Goal: Task Accomplishment & Management: Manage account settings

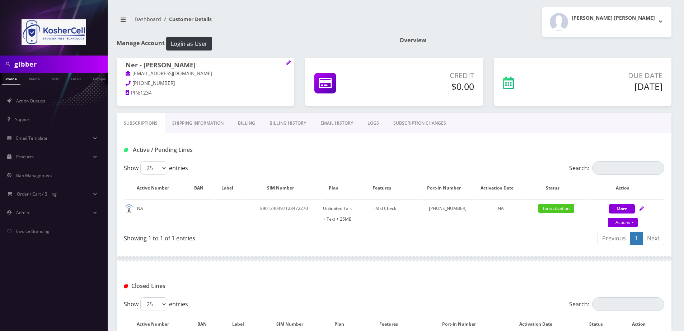
scroll to position [84, 0]
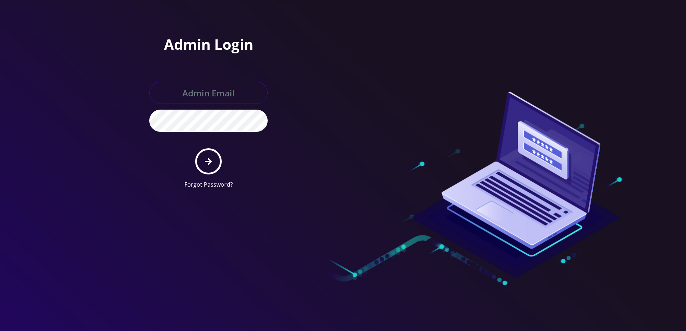
type input "larry@koshercell.org"
click at [198, 170] on button "submit" at bounding box center [208, 161] width 26 height 26
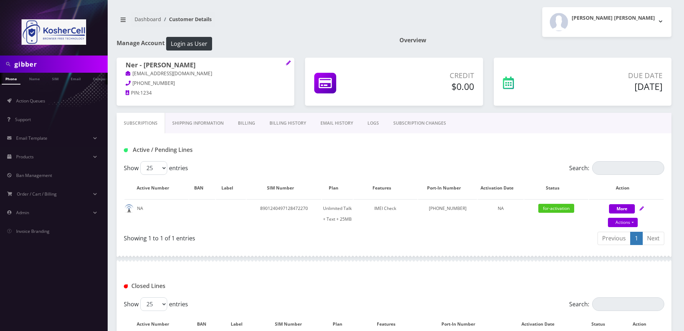
click at [420, 296] on div "Closed Lines" at bounding box center [394, 284] width 554 height 28
click at [41, 63] on input "gibber" at bounding box center [59, 64] width 91 height 14
paste input "Sing"
type input "Singer"
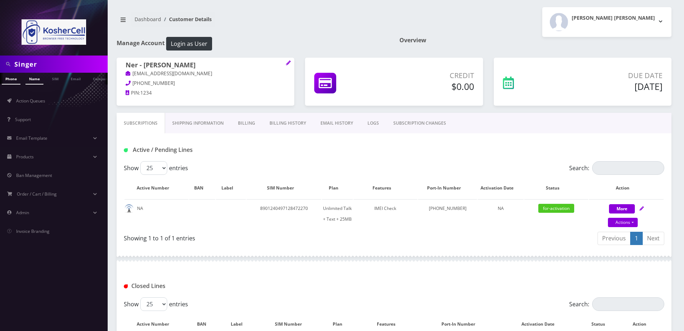
click at [28, 81] on link "Name" at bounding box center [34, 79] width 18 height 12
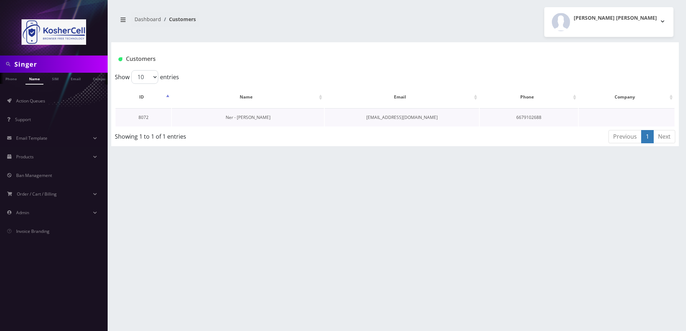
click at [247, 118] on link "Ner - [PERSON_NAME]" at bounding box center [248, 117] width 45 height 6
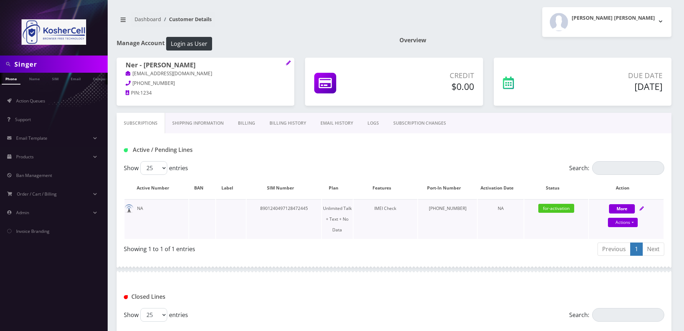
click at [641, 208] on icon at bounding box center [641, 209] width 4 height 4
select select "363"
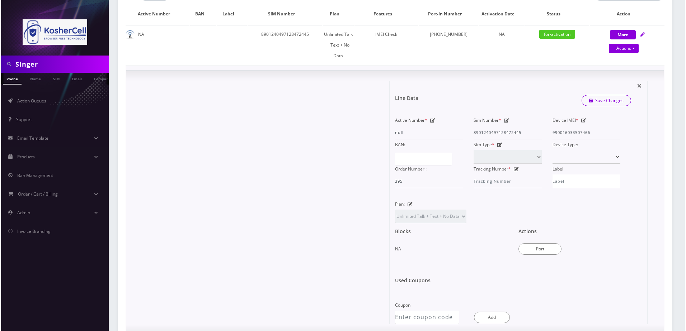
scroll to position [215, 0]
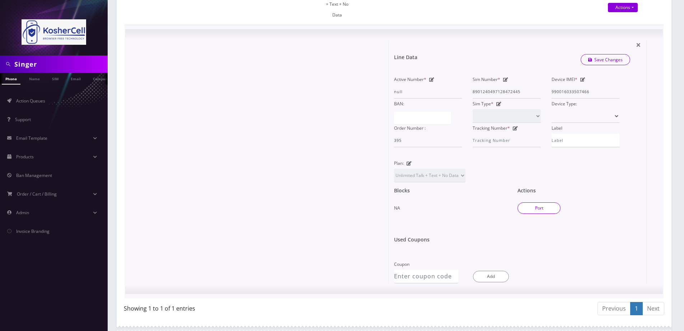
click at [548, 203] on button "Port" at bounding box center [538, 208] width 43 height 11
type input "[PERSON_NAME]"
type input "[STREET_ADDRESS][PERSON_NAME]"
type input "[GEOGRAPHIC_DATA]"
select select "MD"
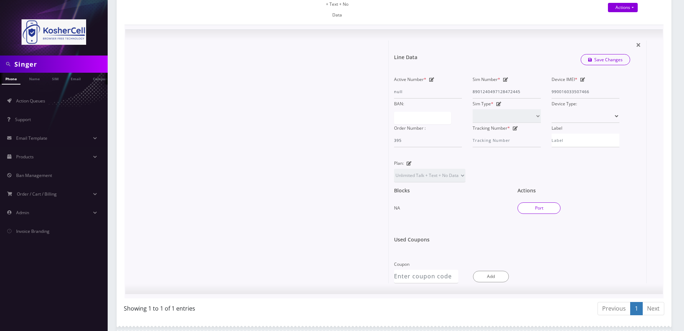
type input "21208"
type input "8901240497128472445"
type input "6679102688"
type input "K phones 613"
type input "69963383"
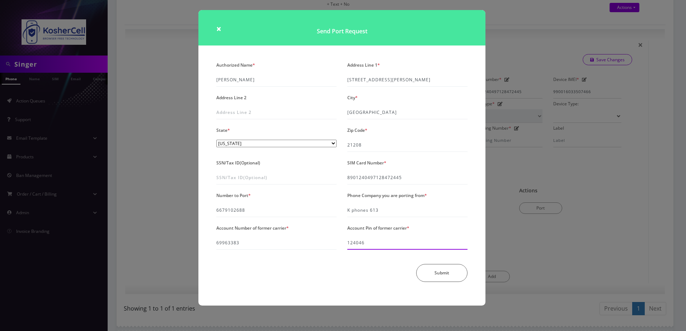
click at [374, 245] on input "124046" at bounding box center [407, 243] width 120 height 14
type input "985512"
click at [439, 266] on button "Submit" at bounding box center [441, 275] width 51 height 18
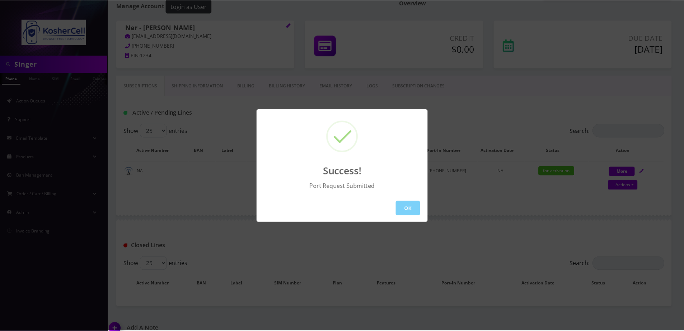
scroll to position [84, 0]
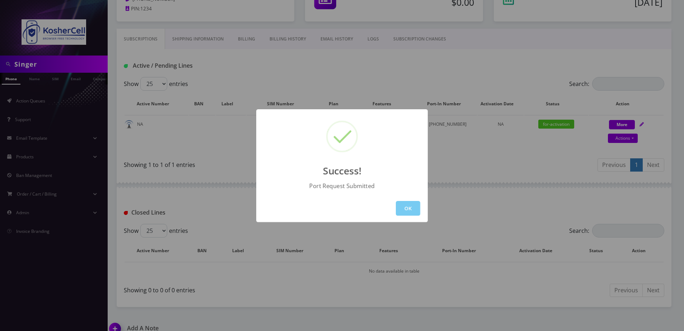
click at [399, 205] on button "OK" at bounding box center [408, 208] width 24 height 15
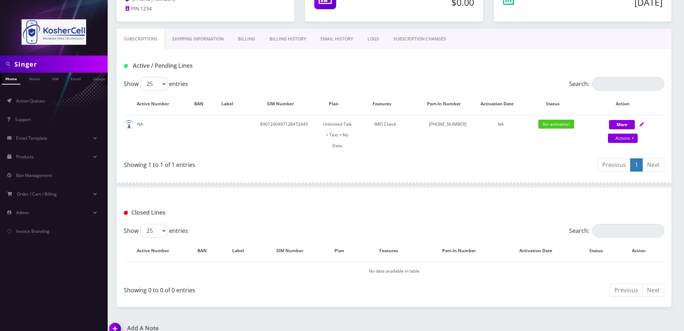
click at [55, 63] on input "Singer" at bounding box center [59, 64] width 91 height 14
type input "wiener"
